Goal: Register for event/course

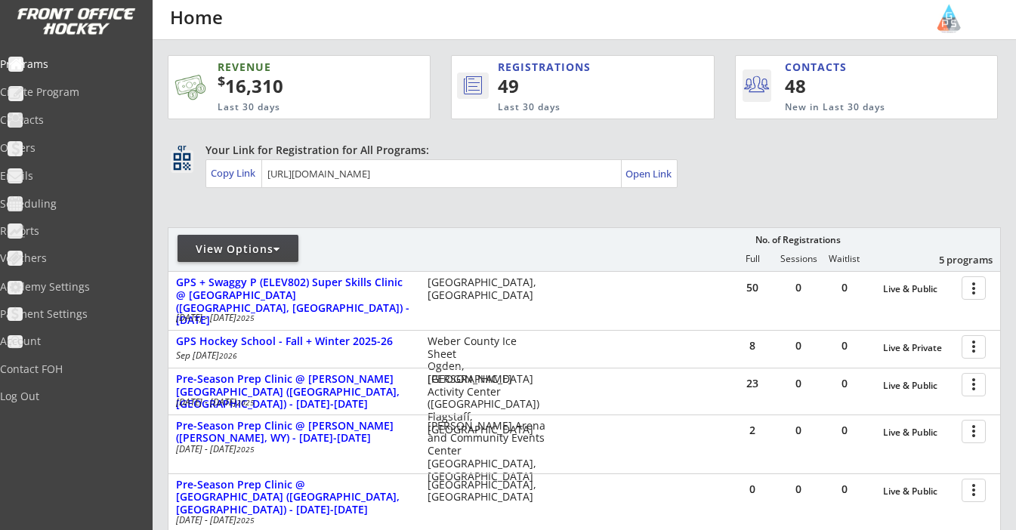
scroll to position [104, 0]
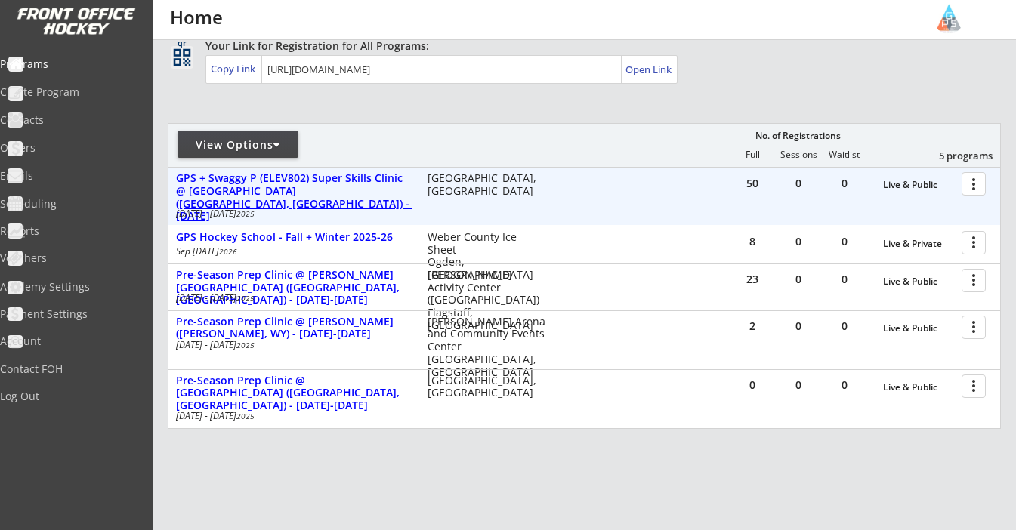
click at [332, 186] on div "GPS + Swaggy P (ELEV802) Super Skills Clinic @ County Ice Center (Murray, UT) -…" at bounding box center [294, 197] width 236 height 51
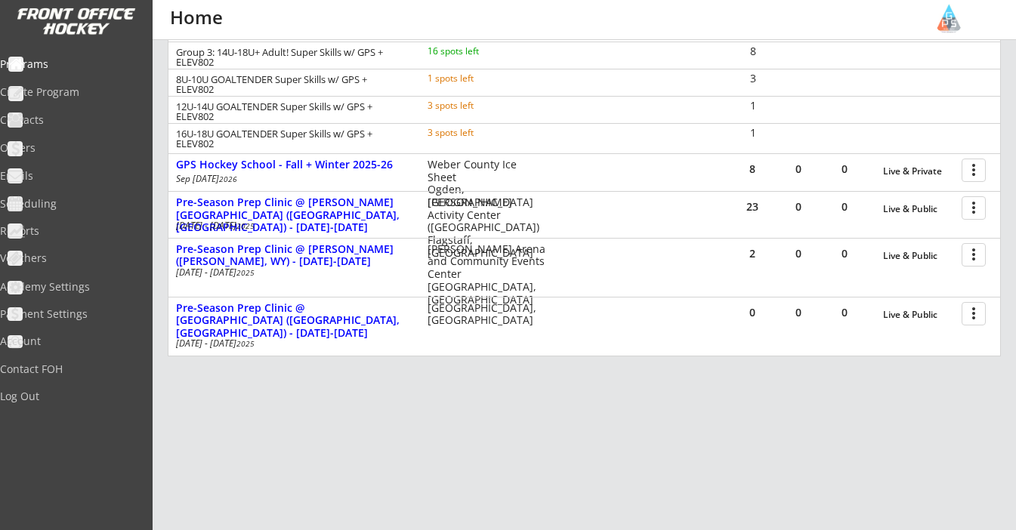
scroll to position [329, 0]
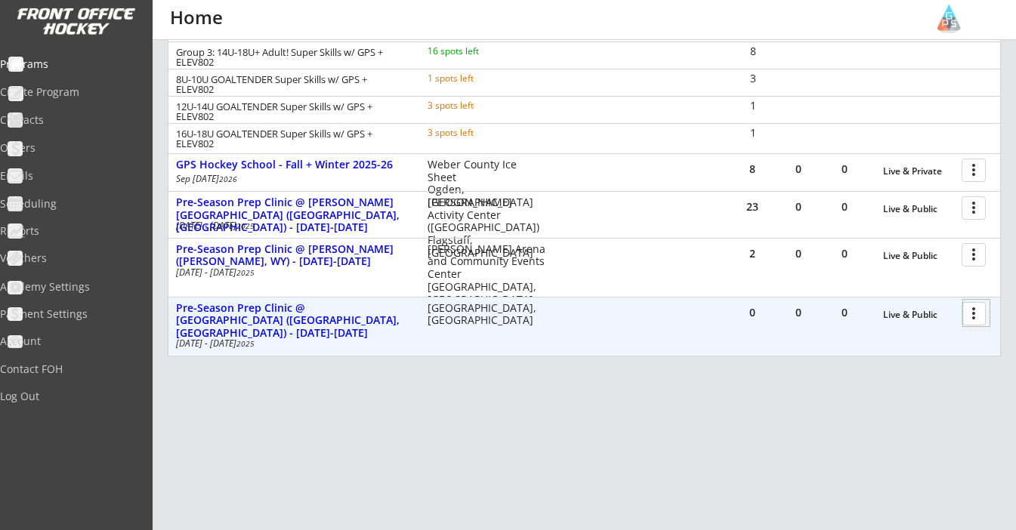
click at [966, 314] on div at bounding box center [976, 313] width 26 height 26
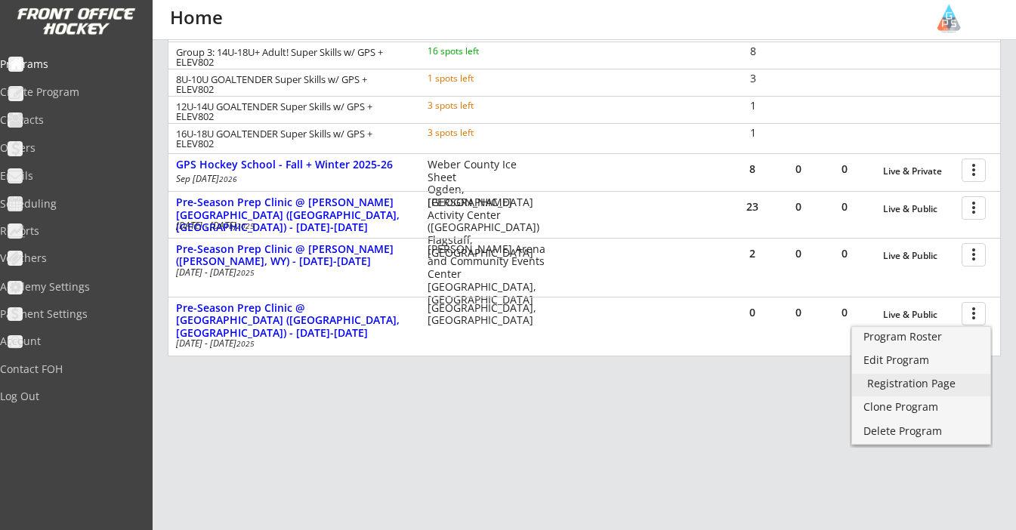
click at [915, 378] on div "Registration Page" at bounding box center [921, 383] width 108 height 11
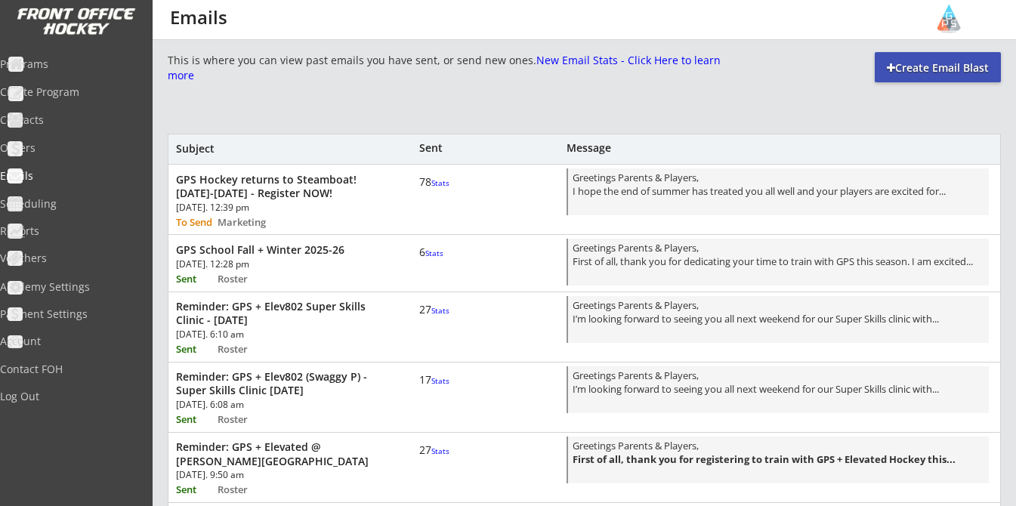
scroll to position [698, 0]
click at [431, 188] on font "Stats" at bounding box center [440, 182] width 18 height 11
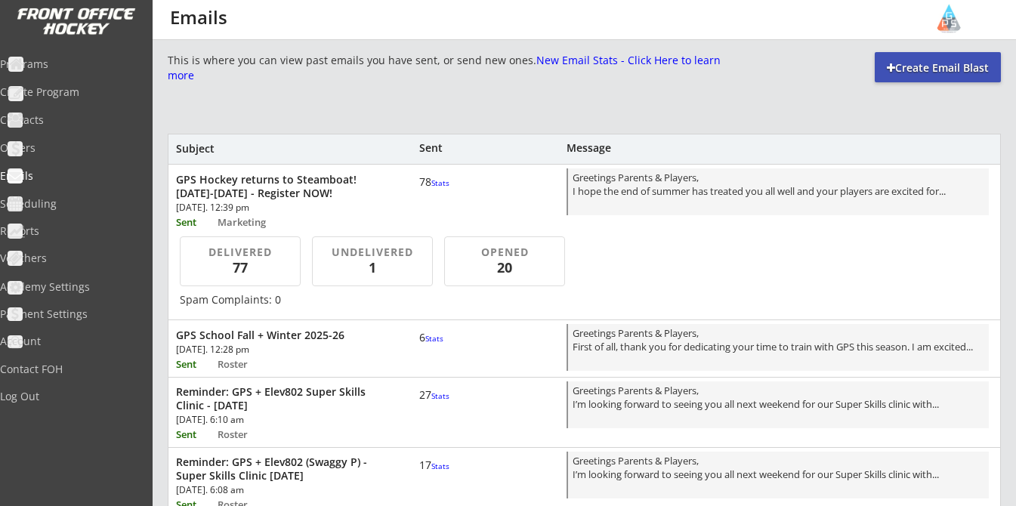
click at [431, 188] on font "Stats" at bounding box center [440, 182] width 18 height 11
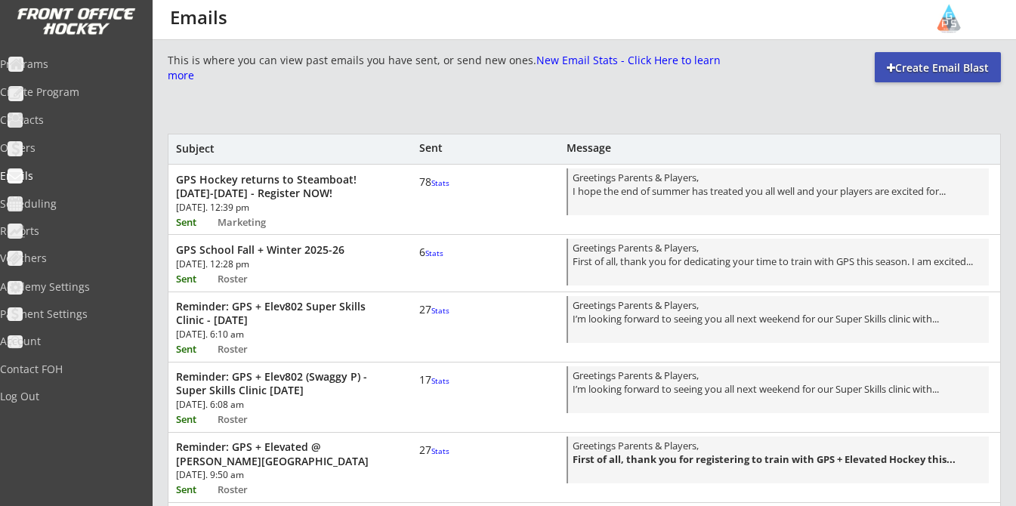
click at [431, 188] on font "Stats" at bounding box center [440, 182] width 18 height 11
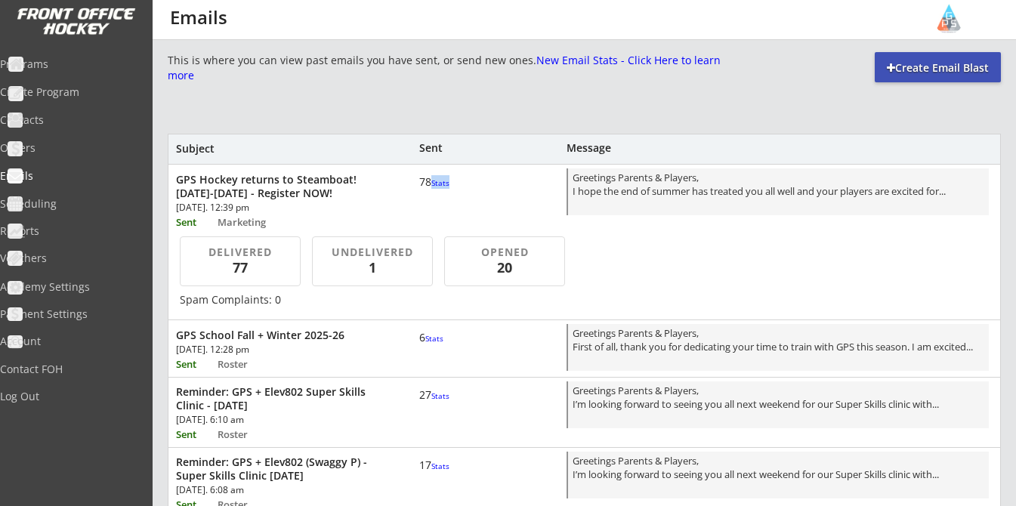
click at [431, 188] on font "Stats" at bounding box center [440, 182] width 18 height 11
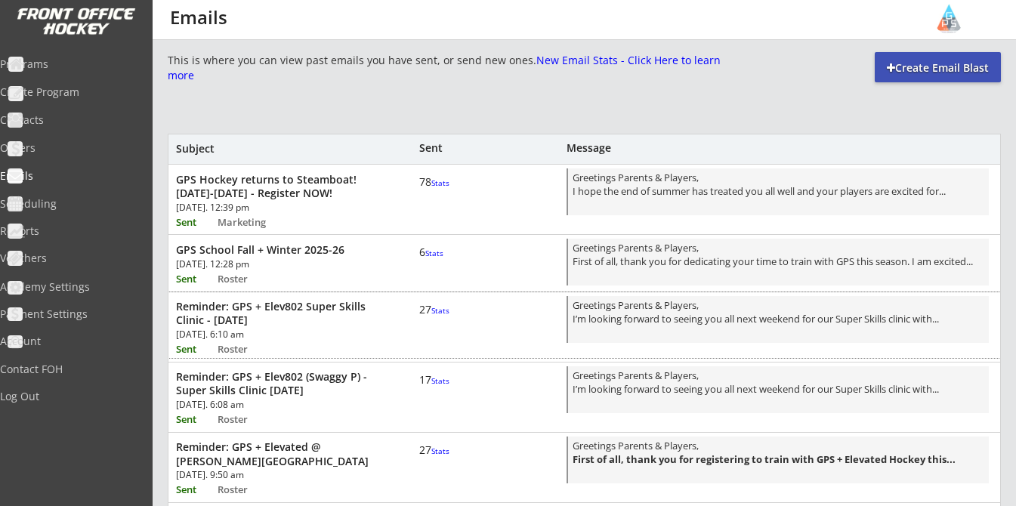
click at [433, 316] on font "Stats" at bounding box center [440, 310] width 18 height 11
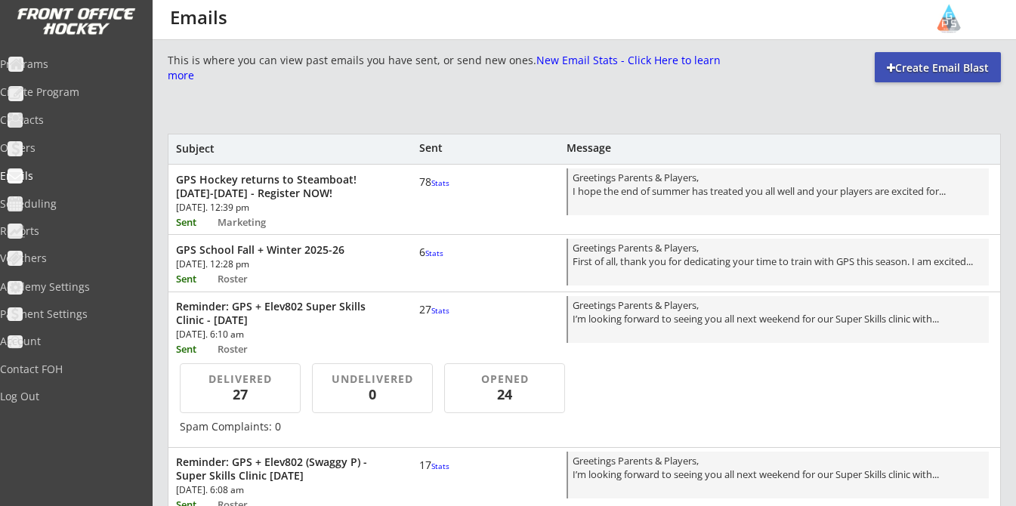
click at [433, 316] on font "Stats" at bounding box center [440, 310] width 18 height 11
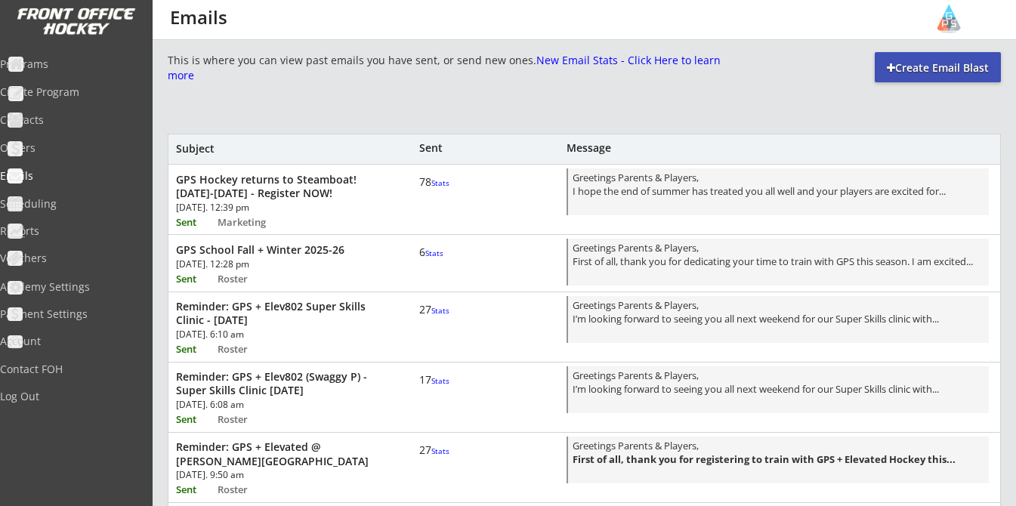
click at [433, 316] on font "Stats" at bounding box center [440, 310] width 18 height 11
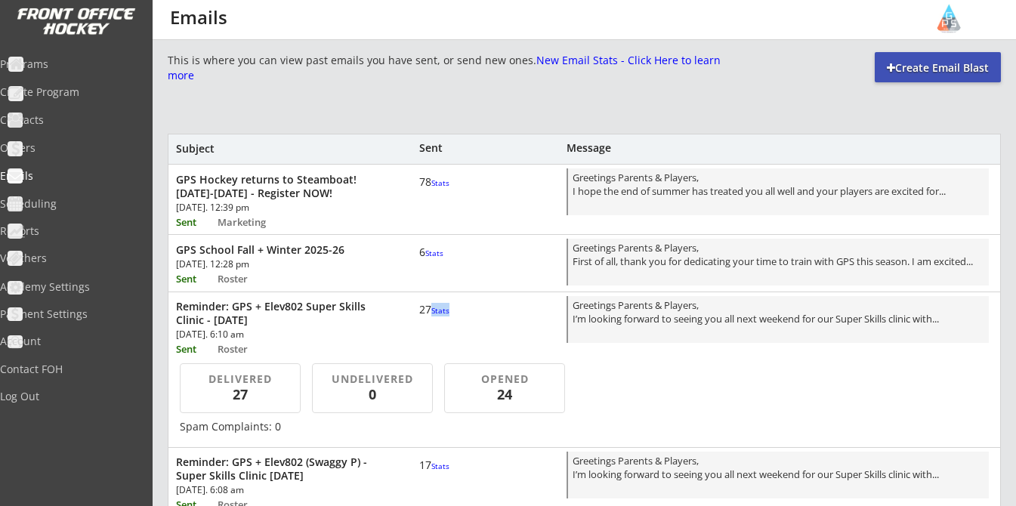
click at [433, 316] on font "Stats" at bounding box center [440, 310] width 18 height 11
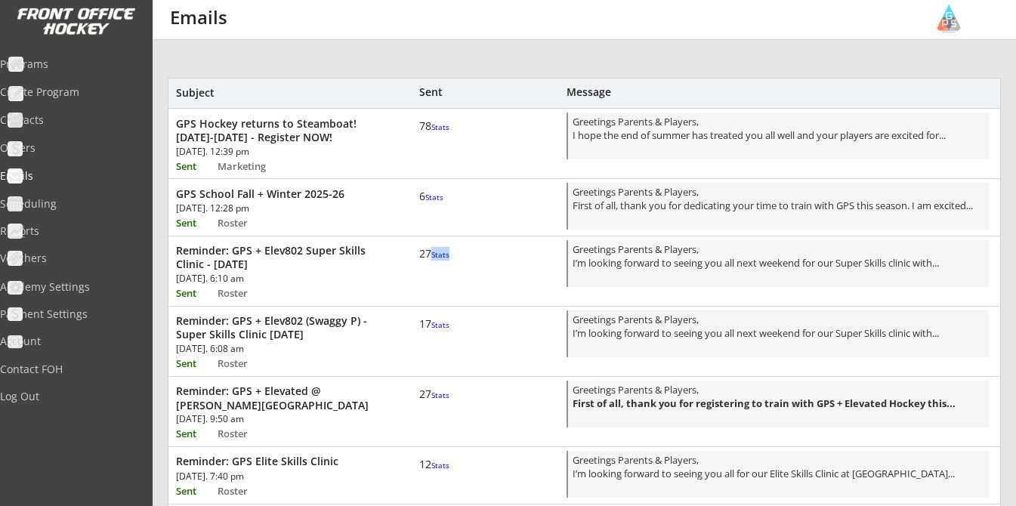
scroll to position [86, 0]
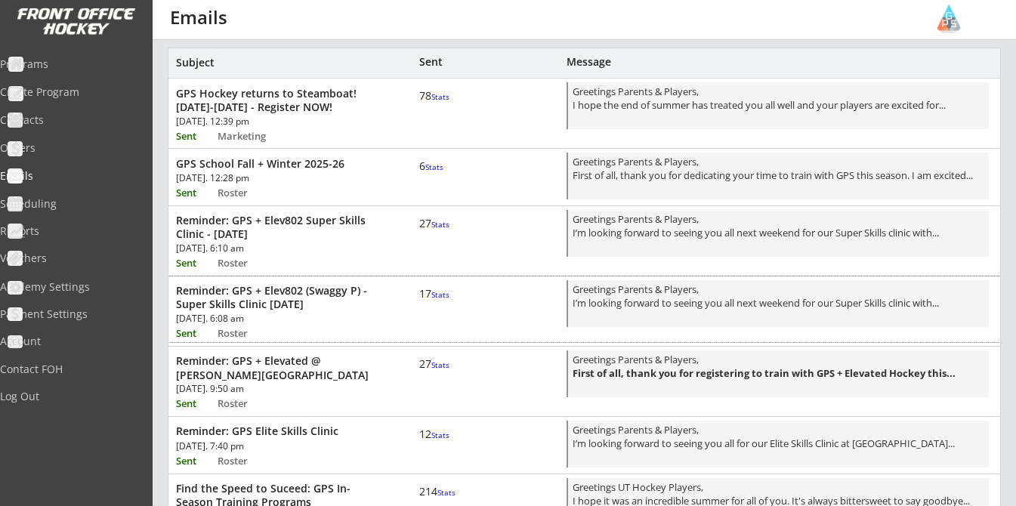
click at [431, 300] on font "Stats" at bounding box center [440, 294] width 18 height 11
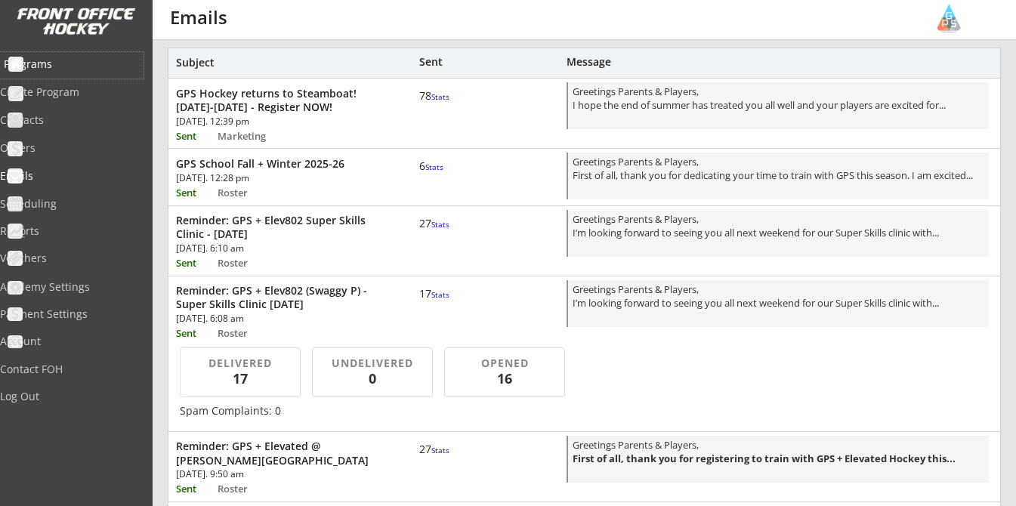
click at [49, 59] on div "Programs" at bounding box center [72, 64] width 136 height 11
